Goal: Information Seeking & Learning: Find specific fact

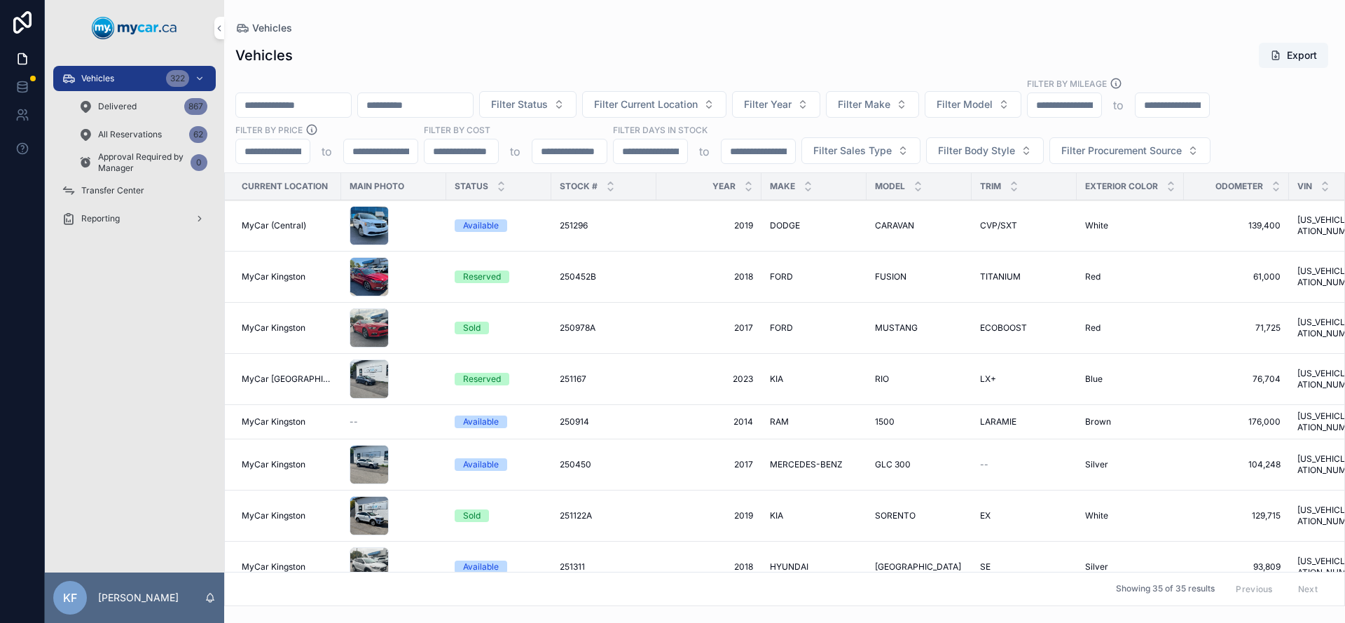
click at [402, 148] on input "*****" at bounding box center [381, 152] width 74 height 20
type input "*"
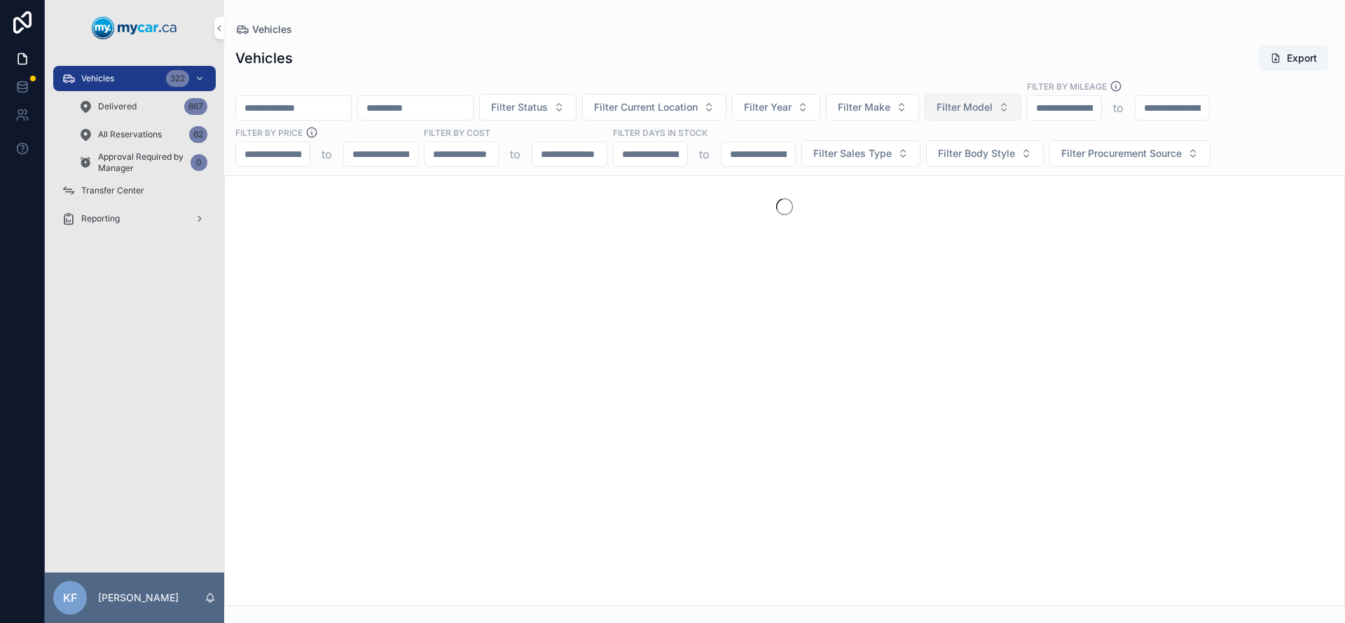
click at [993, 102] on span "Filter Model" at bounding box center [965, 107] width 56 height 14
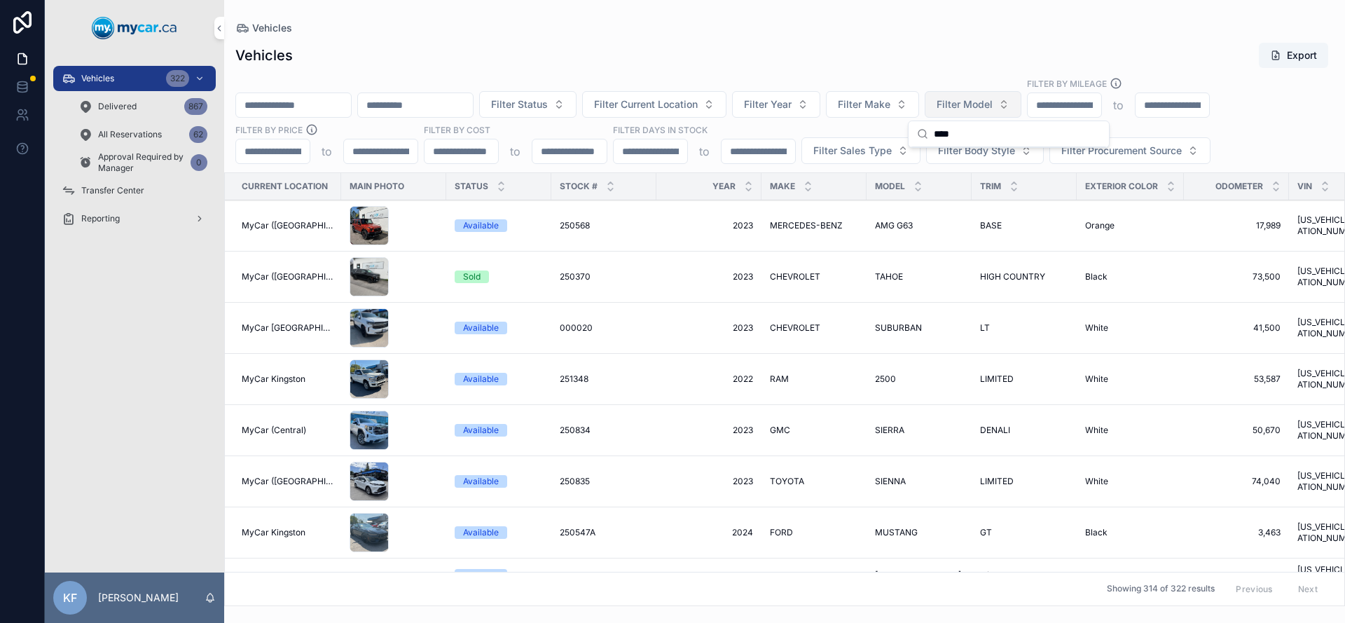
type input "****"
click at [993, 104] on span "Filter Model" at bounding box center [965, 104] width 56 height 14
click at [993, 107] on span "Filter Model" at bounding box center [965, 104] width 56 height 14
click at [919, 111] on button "Filter Make" at bounding box center [872, 104] width 93 height 27
type input "**"
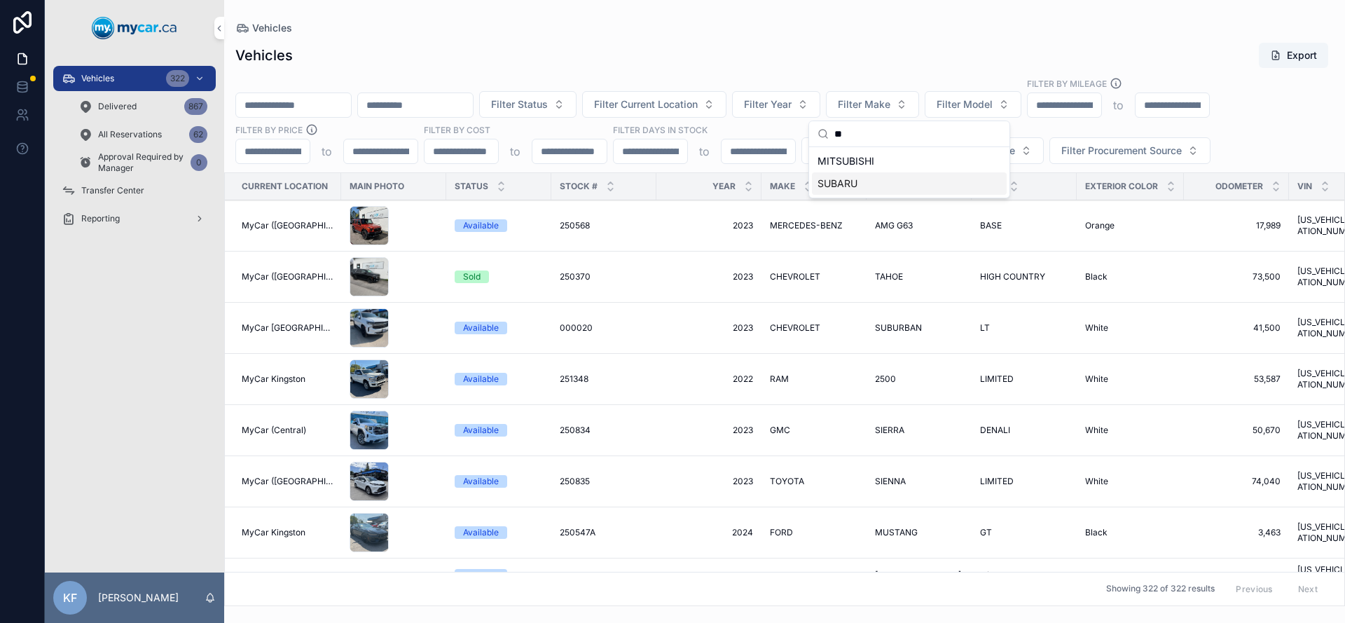
click at [910, 174] on div "SUBARU" at bounding box center [909, 183] width 195 height 22
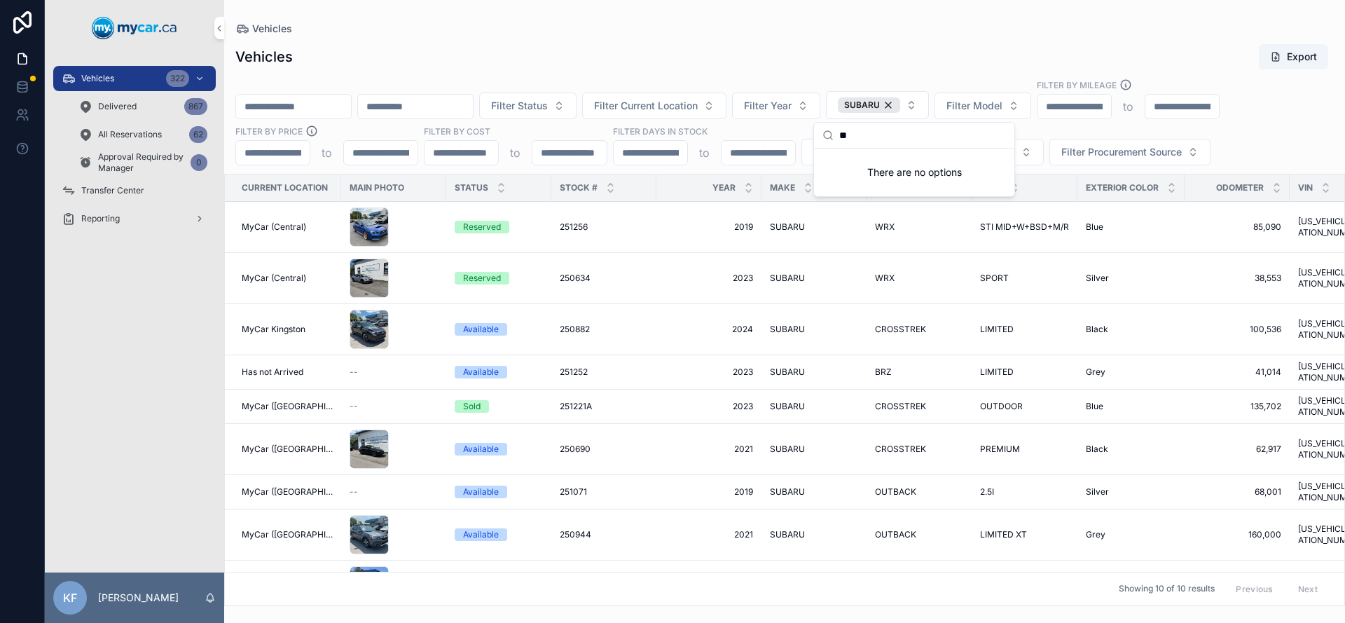
click at [821, 6] on div "Vehicles Vehicles Export Filter Status Filter Current Location Filter Year SUBA…" at bounding box center [784, 303] width 1121 height 606
click at [777, 230] on span "SUBARU" at bounding box center [787, 226] width 35 height 11
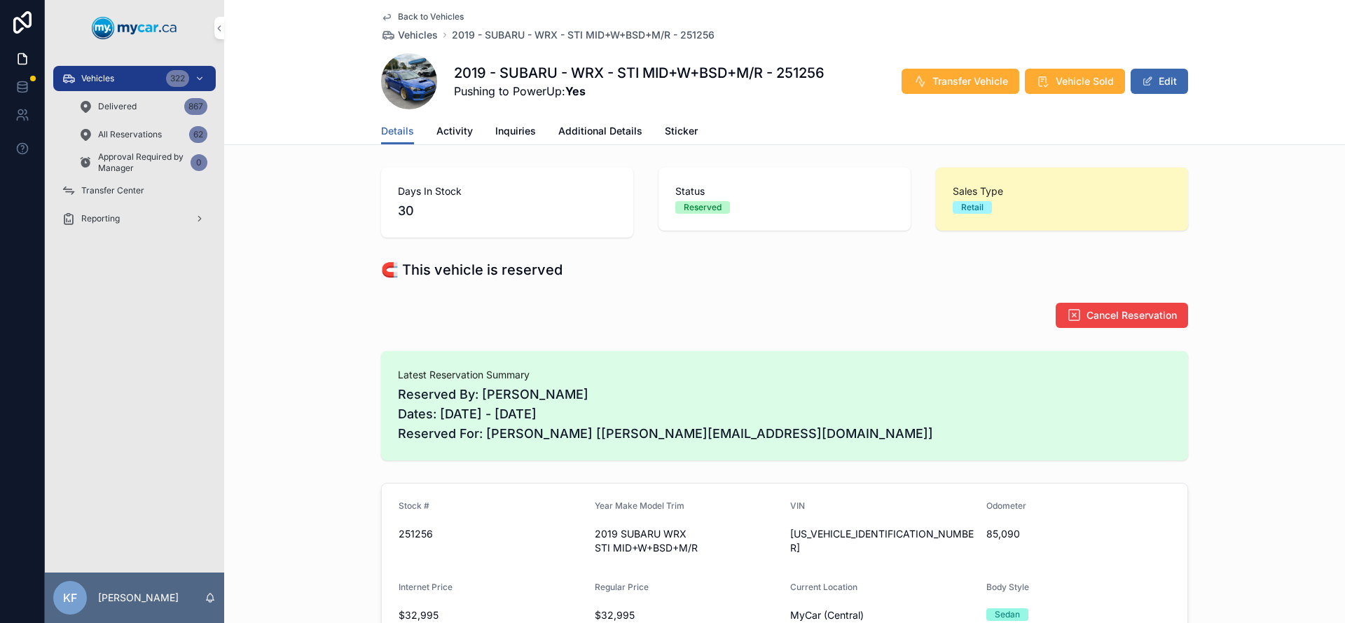
click at [446, 18] on span "Back to Vehicles" at bounding box center [431, 16] width 66 height 11
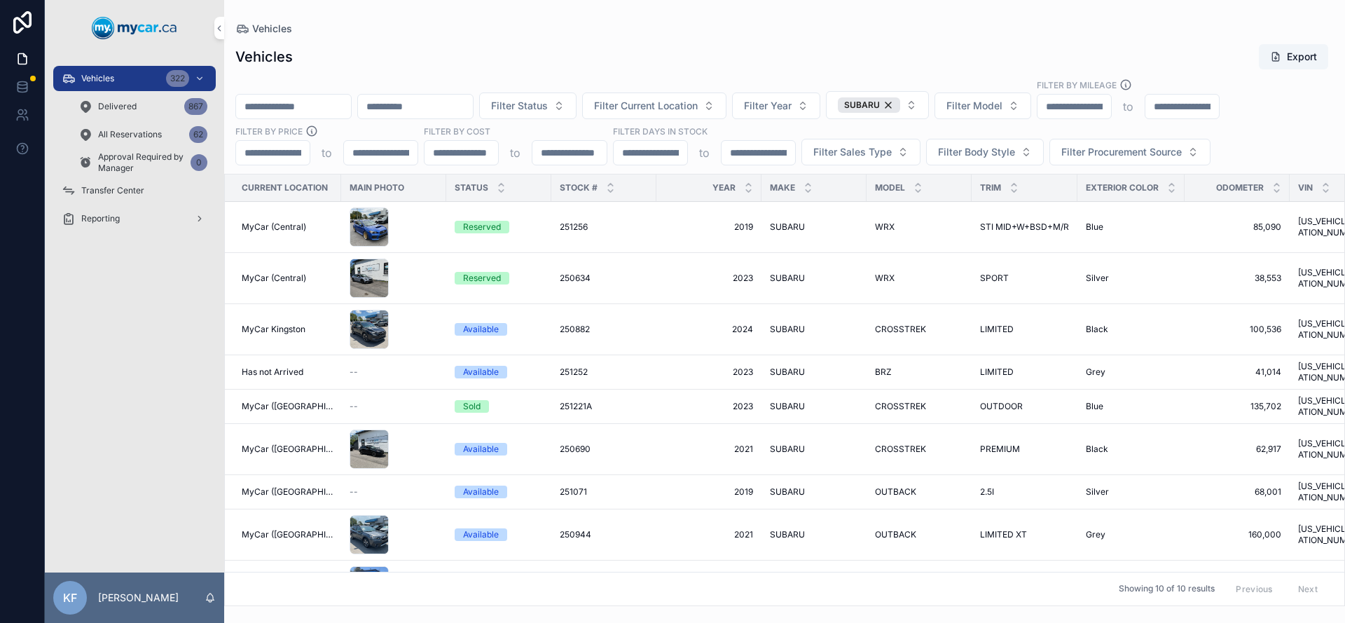
click at [779, 282] on span "SUBARU" at bounding box center [787, 278] width 35 height 11
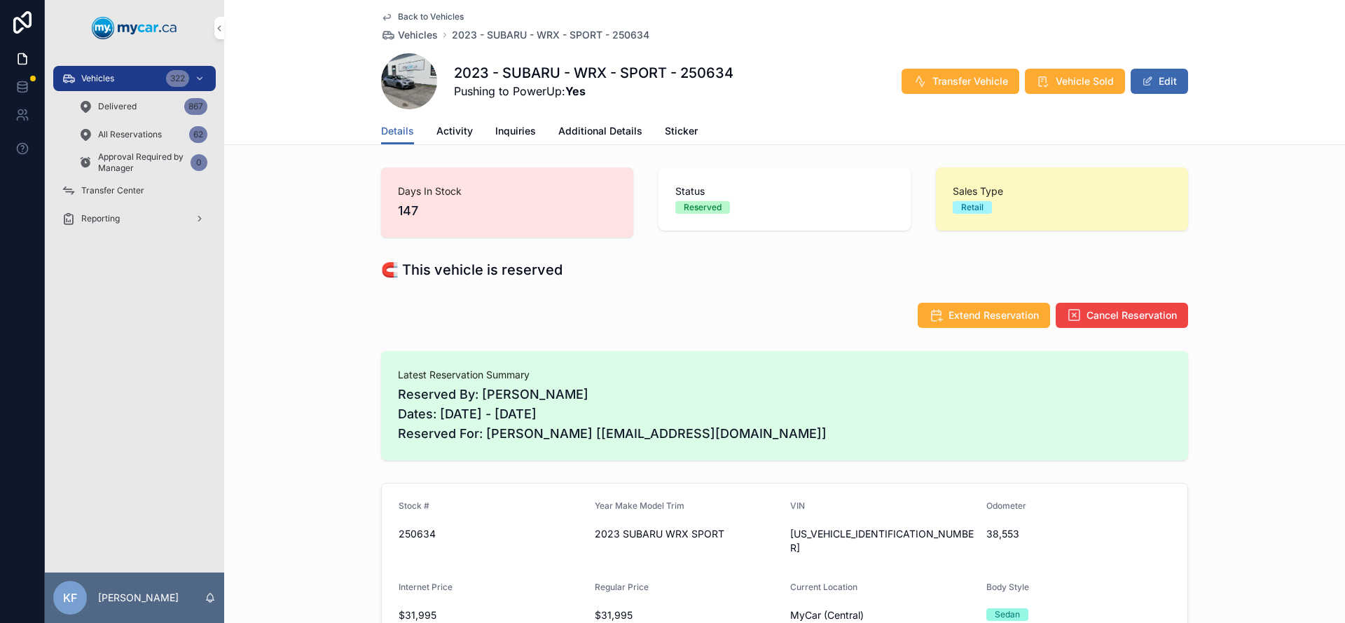
click at [453, 18] on span "Back to Vehicles" at bounding box center [431, 16] width 66 height 11
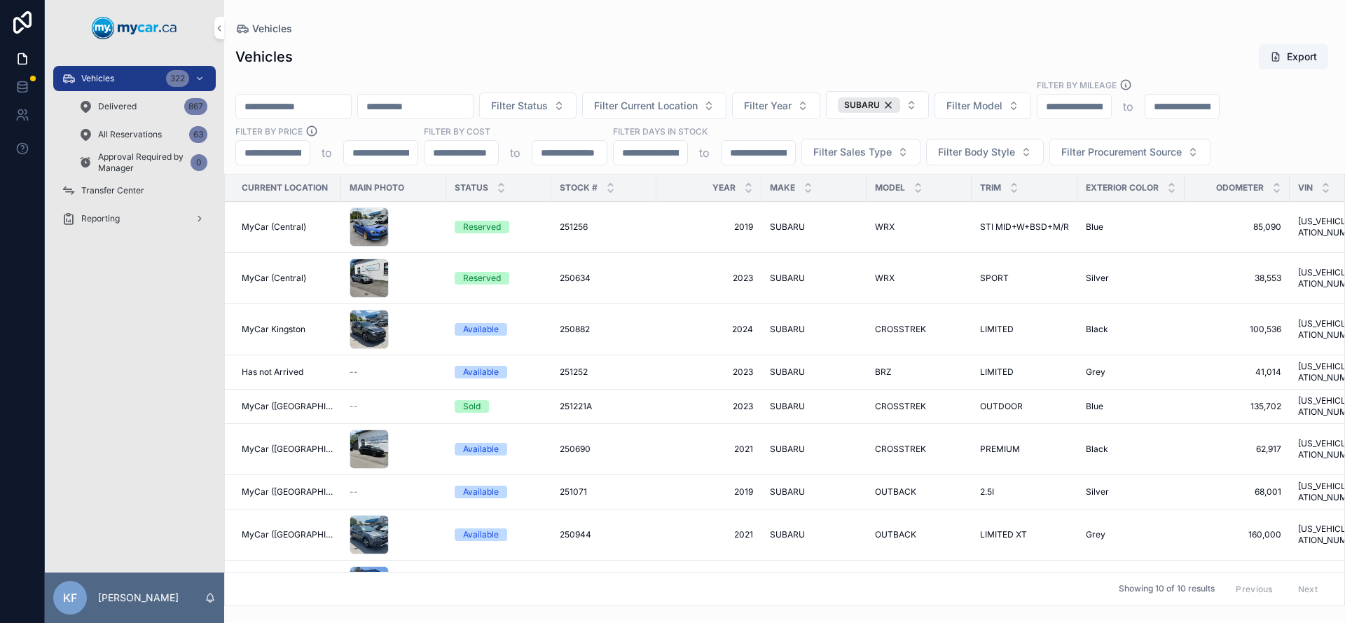
click at [480, 281] on div "Reserved" at bounding box center [482, 278] width 38 height 13
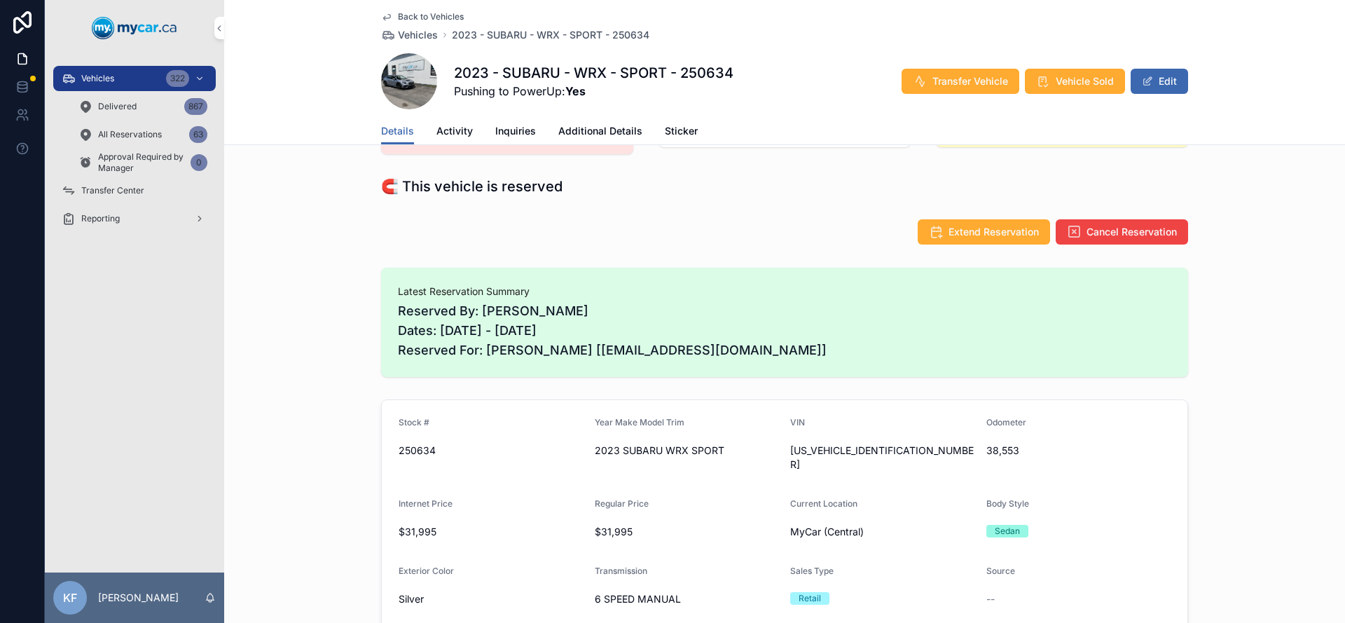
scroll to position [252, 0]
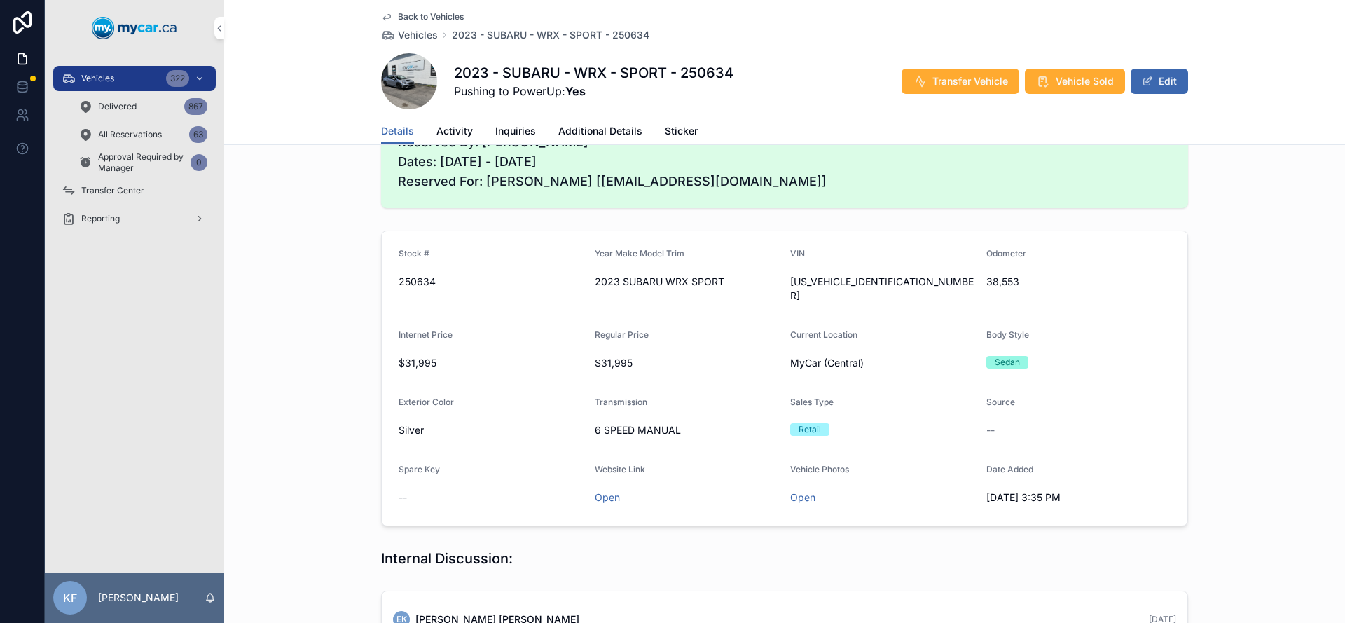
click at [823, 284] on span "[US_VEHICLE_IDENTIFICATION_NUMBER]" at bounding box center [882, 289] width 185 height 28
copy span "[US_VEHICLE_IDENTIFICATION_NUMBER]"
